Goal: Find specific page/section: Find specific page/section

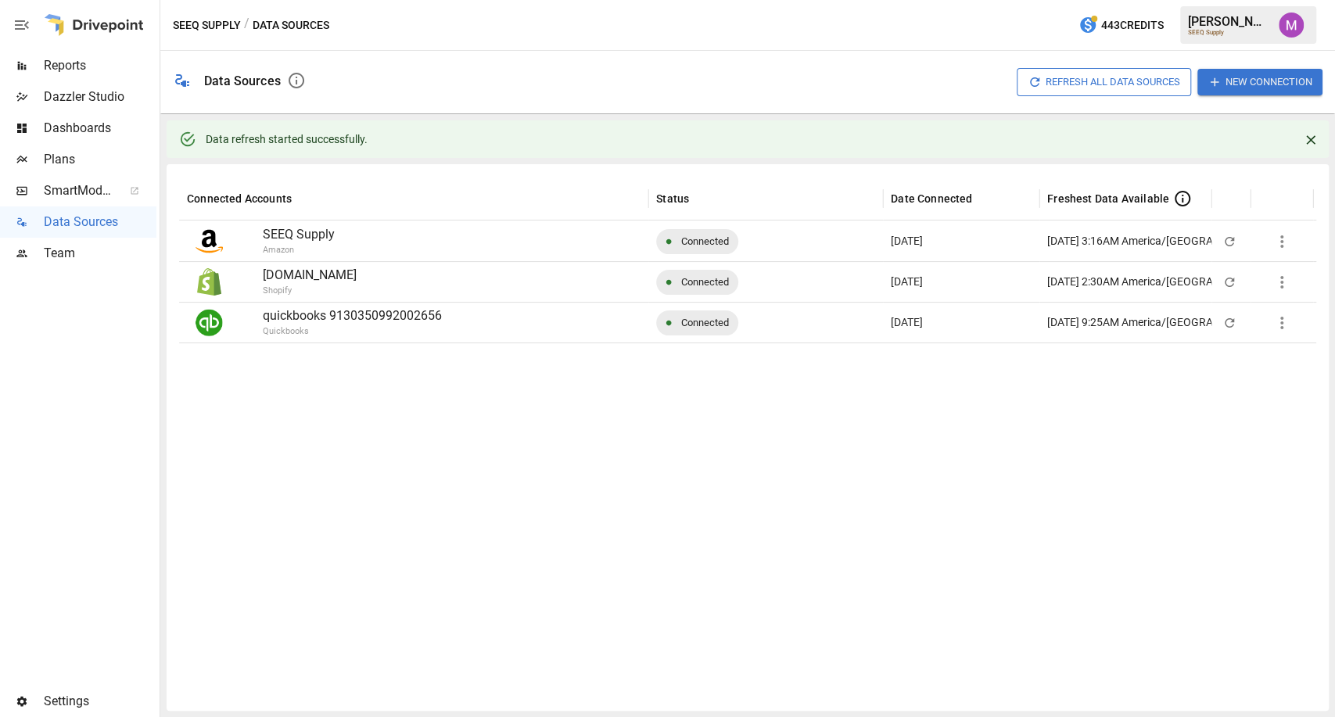
click at [45, 151] on span "Plans" at bounding box center [100, 159] width 113 height 19
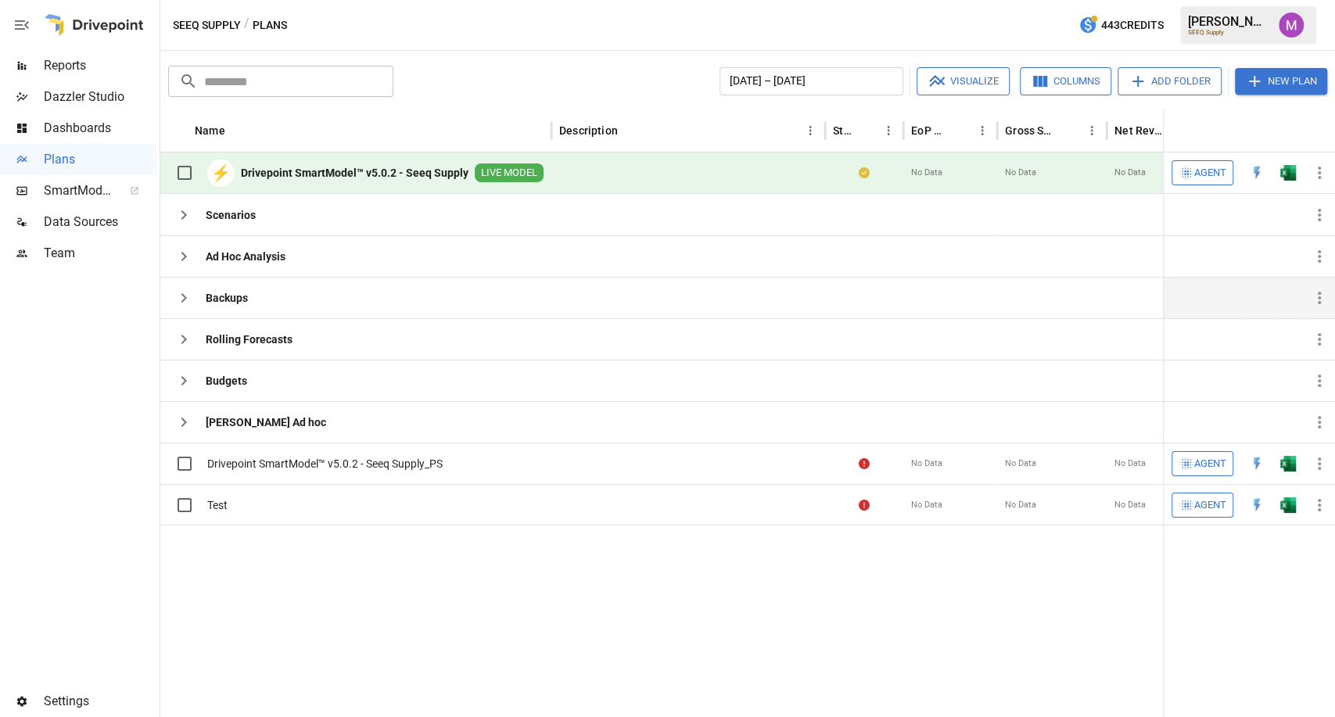
click at [181, 303] on icon "button" at bounding box center [183, 298] width 19 height 19
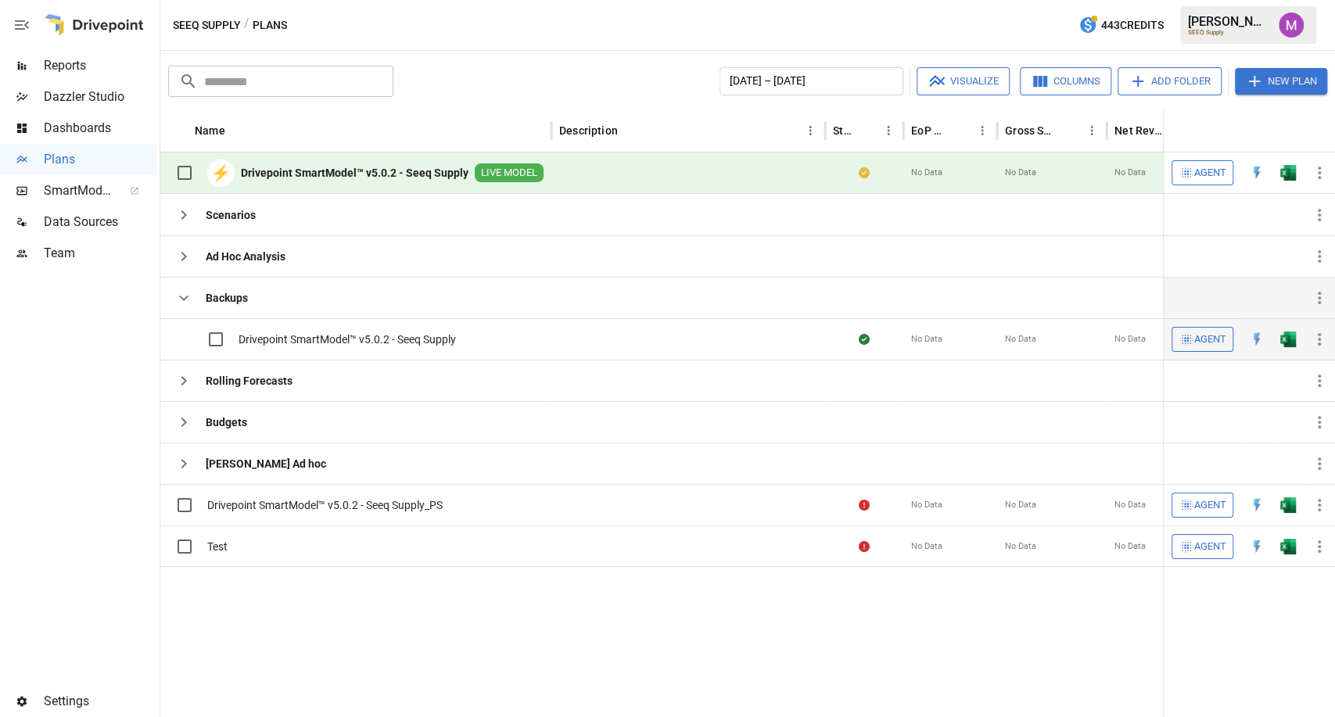
click at [272, 339] on span "Drivepoint SmartModel™ v5.0.2 - Seeq Supply" at bounding box center [347, 340] width 217 height 16
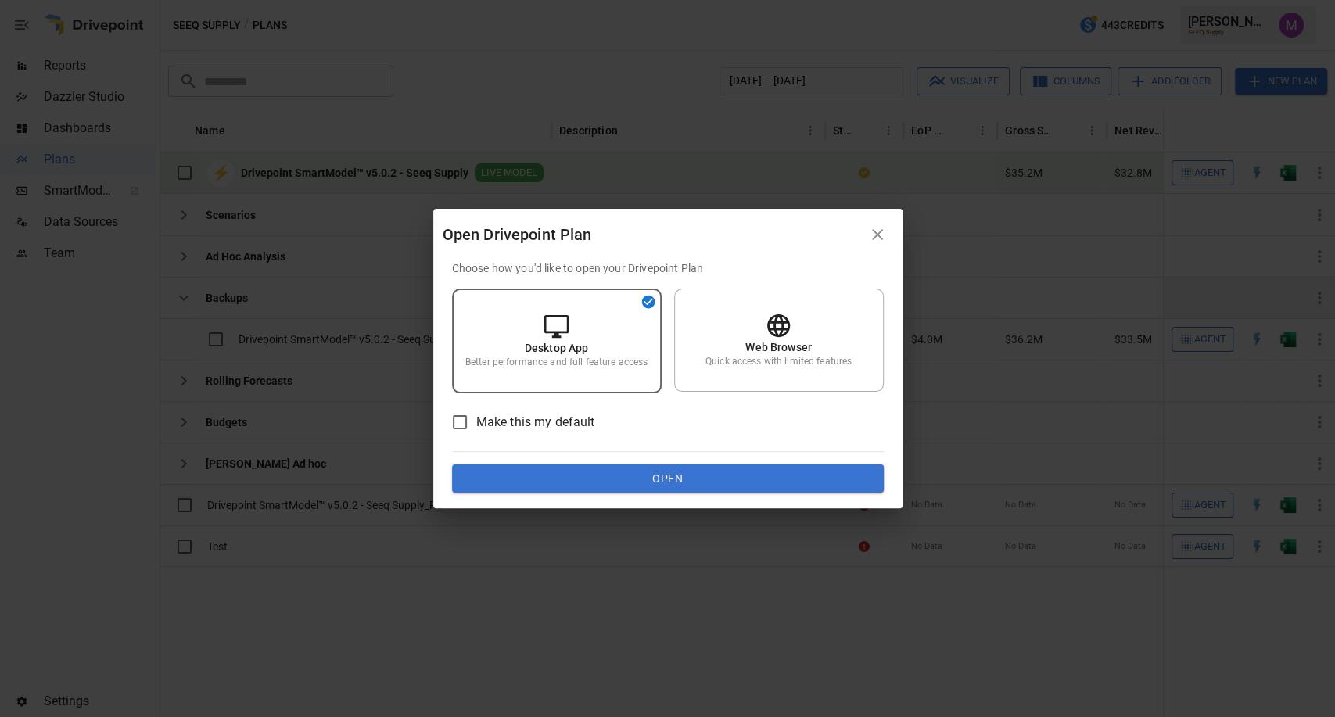
click at [585, 469] on button "Open" at bounding box center [668, 479] width 432 height 28
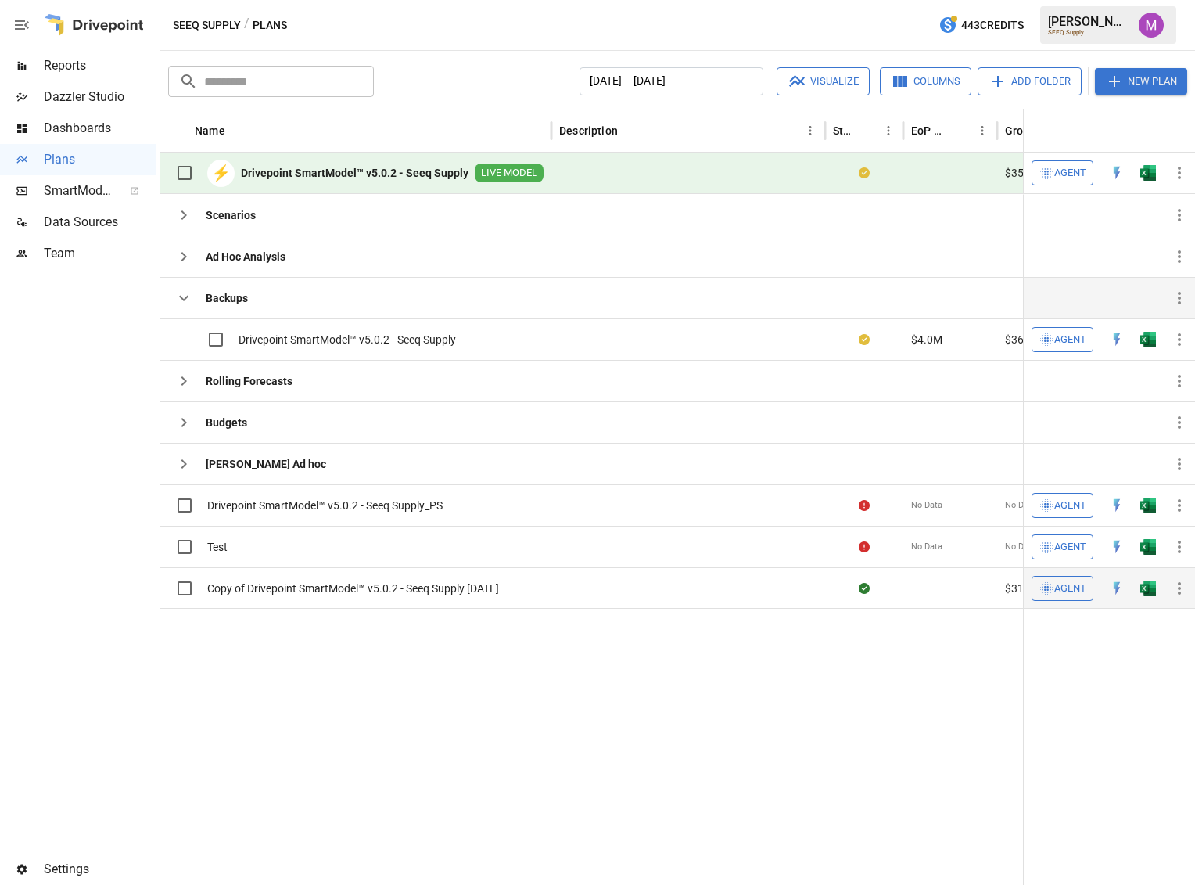
click at [415, 583] on span "Copy of Drivepoint SmartModel™ v5.0.2 - Seeq Supply [DATE]" at bounding box center [353, 588] width 292 height 16
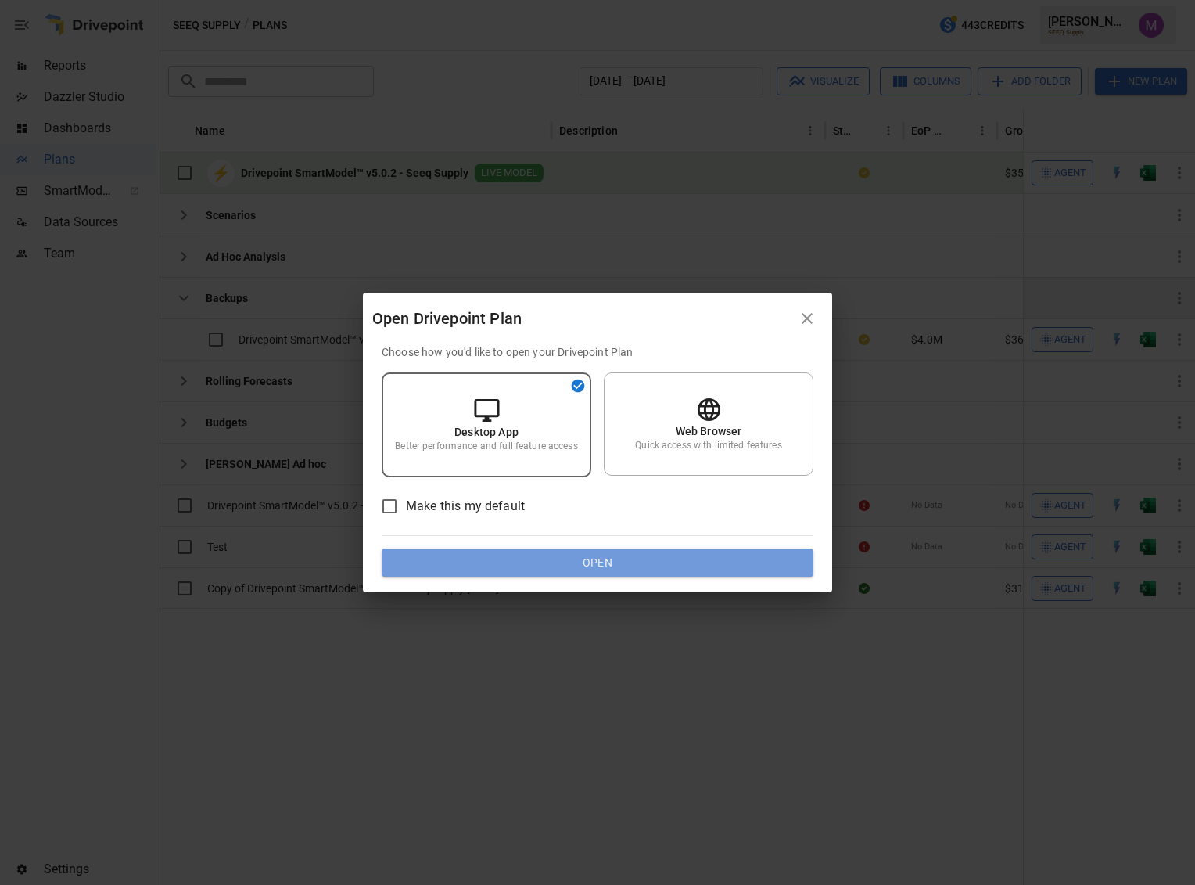
click at [523, 557] on button "Open" at bounding box center [598, 562] width 432 height 28
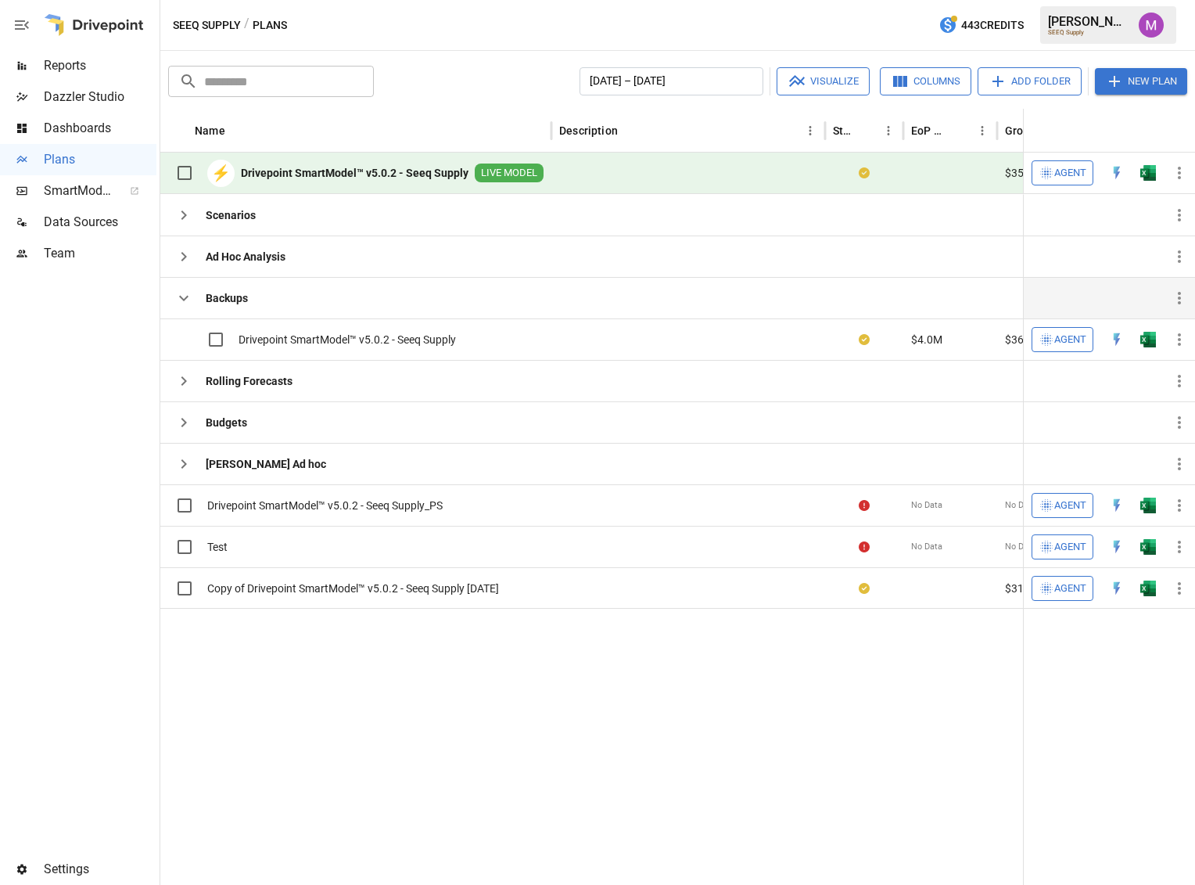
click at [1158, 29] on img "Umer Muhammed" at bounding box center [1151, 25] width 25 height 25
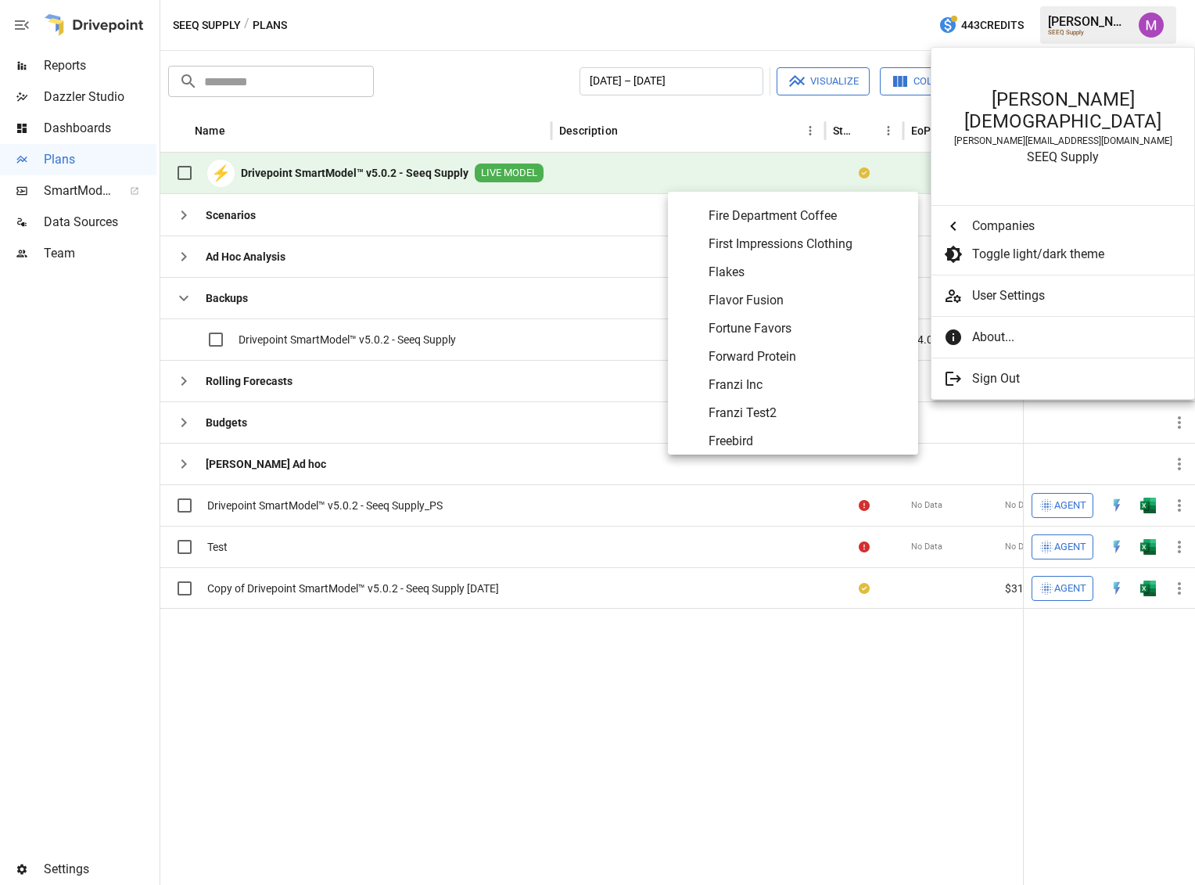
scroll to position [2709, 0]
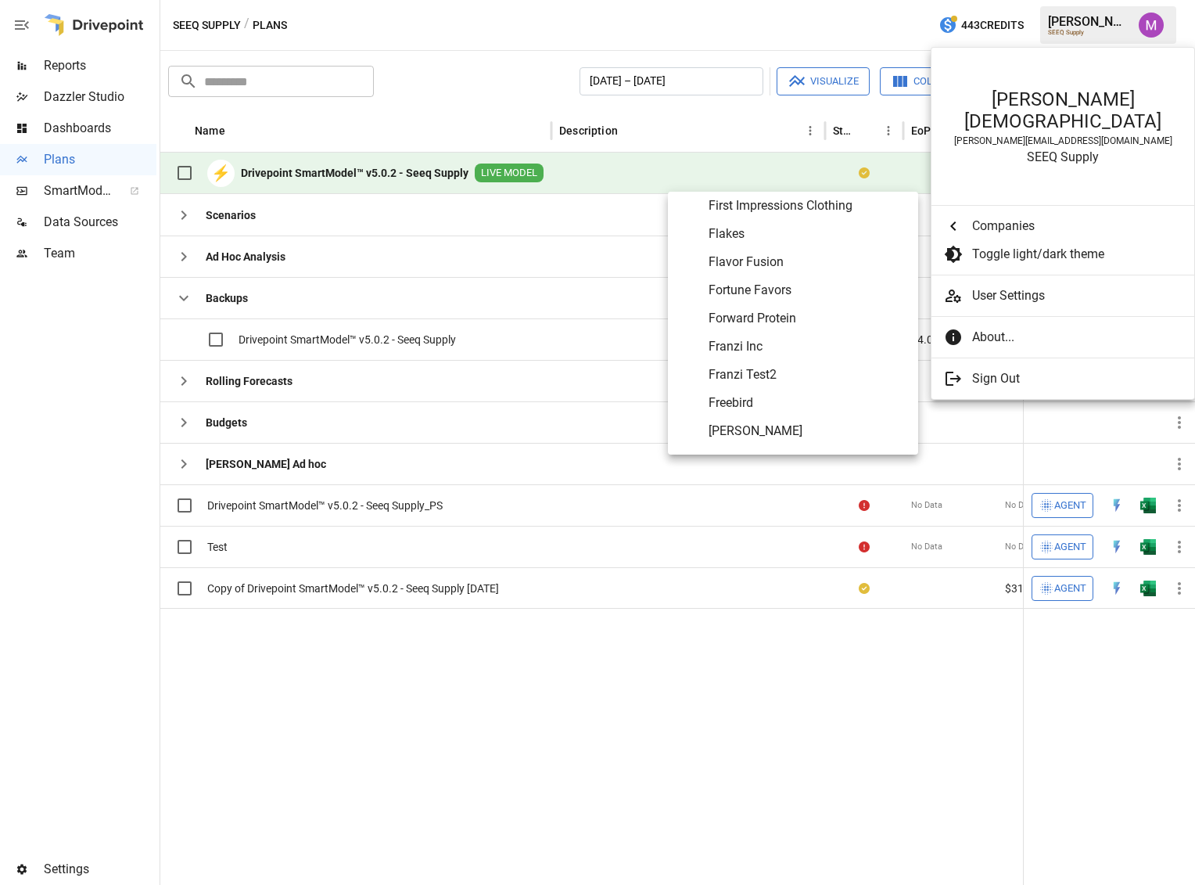
click at [772, 292] on span "Fortune Favors" at bounding box center [807, 290] width 197 height 19
